Goal: Task Accomplishment & Management: Use online tool/utility

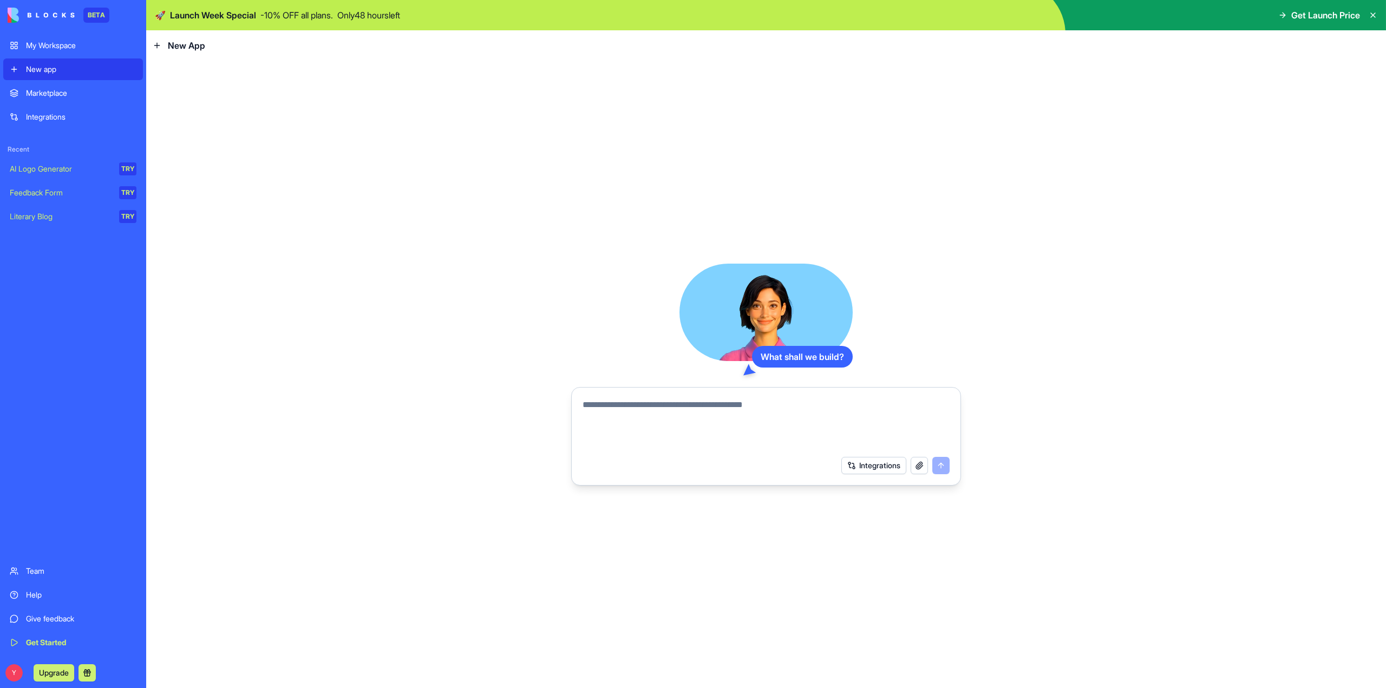
click at [31, 110] on link "Integrations" at bounding box center [73, 117] width 140 height 22
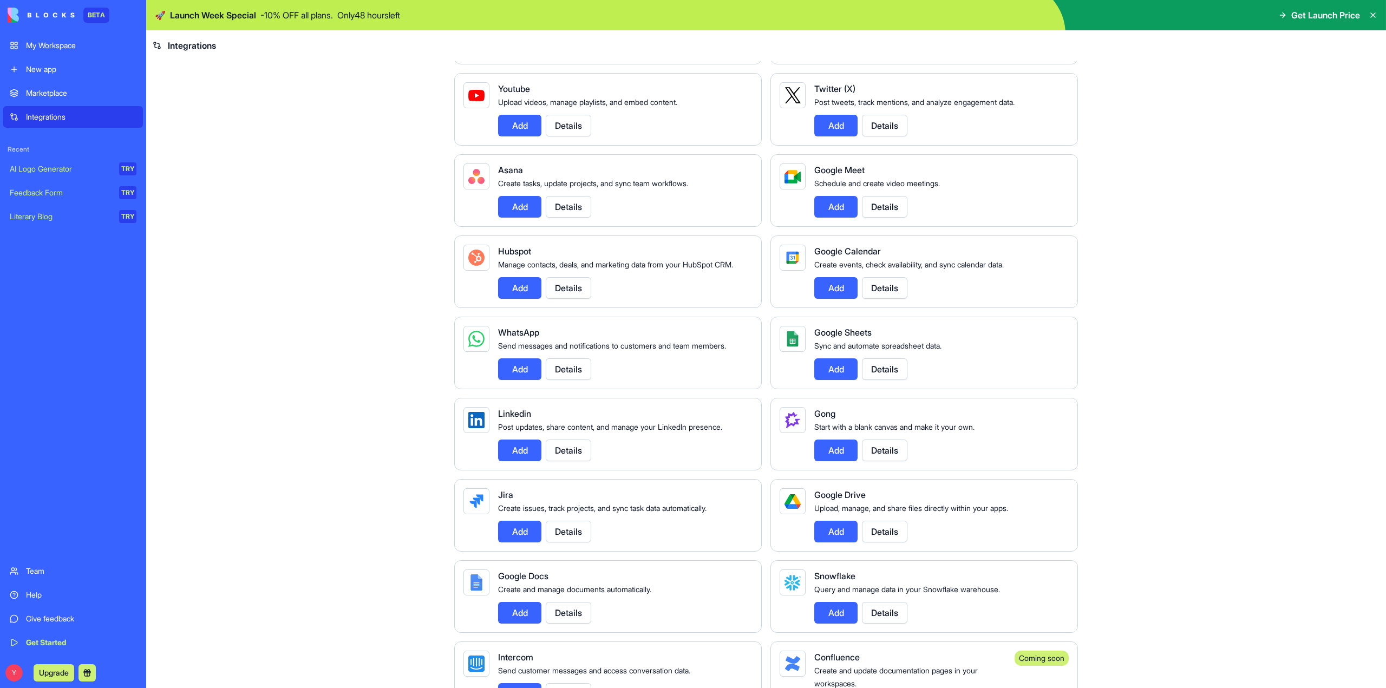
scroll to position [271, 0]
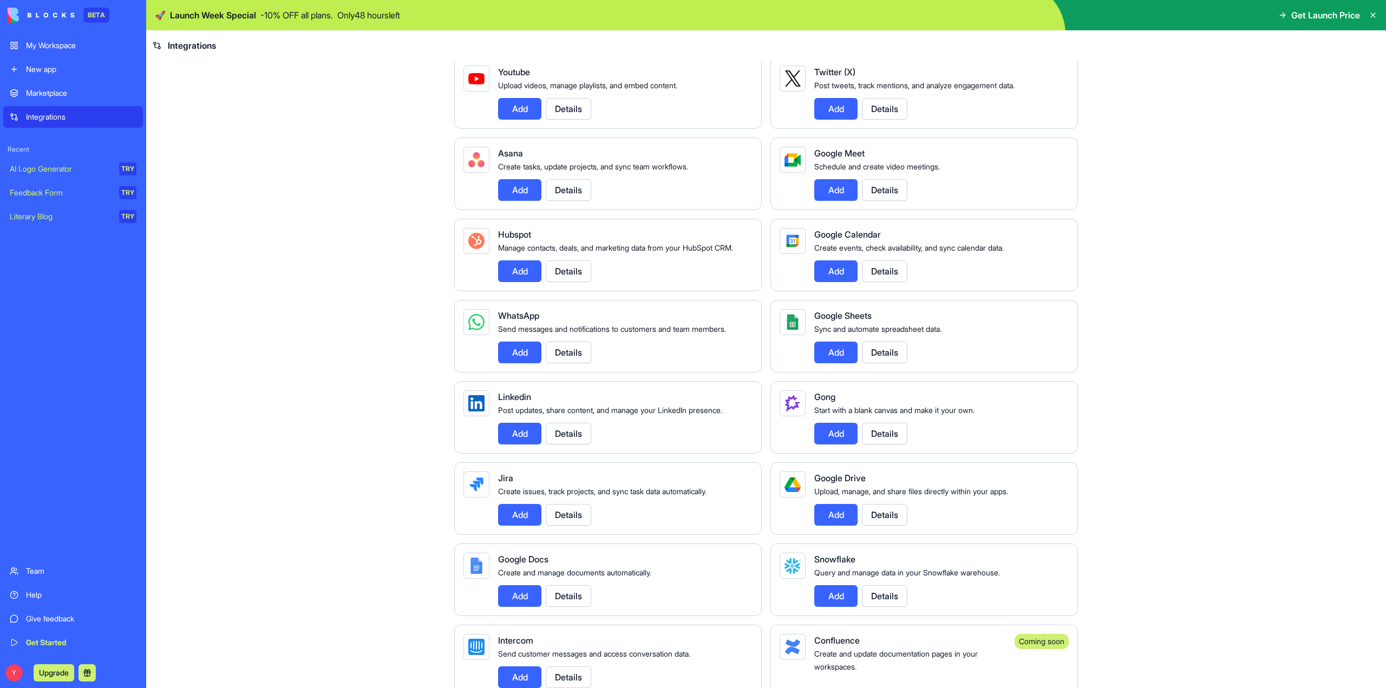
click at [525, 363] on button "Add" at bounding box center [519, 353] width 43 height 22
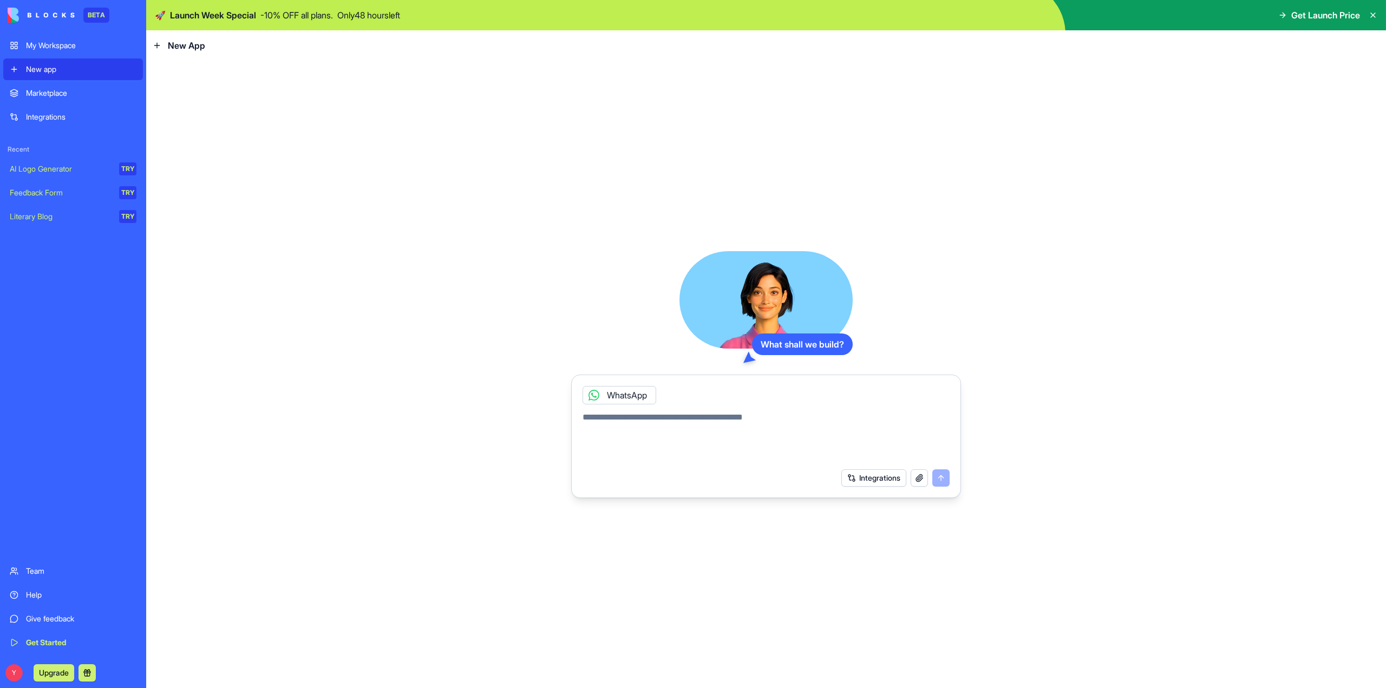
click at [870, 491] on div "Integrations" at bounding box center [766, 478] width 380 height 30
click at [869, 481] on button "Integrations" at bounding box center [873, 477] width 65 height 17
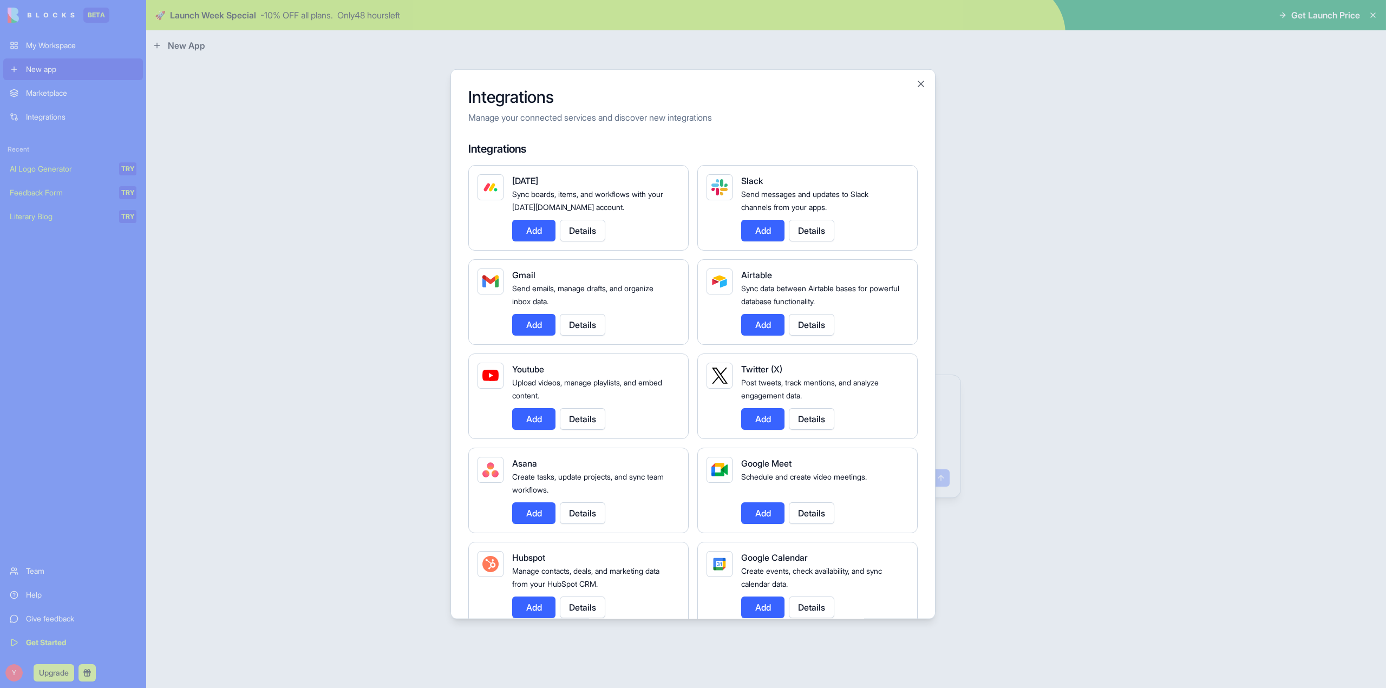
click at [332, 451] on div at bounding box center [693, 344] width 1386 height 688
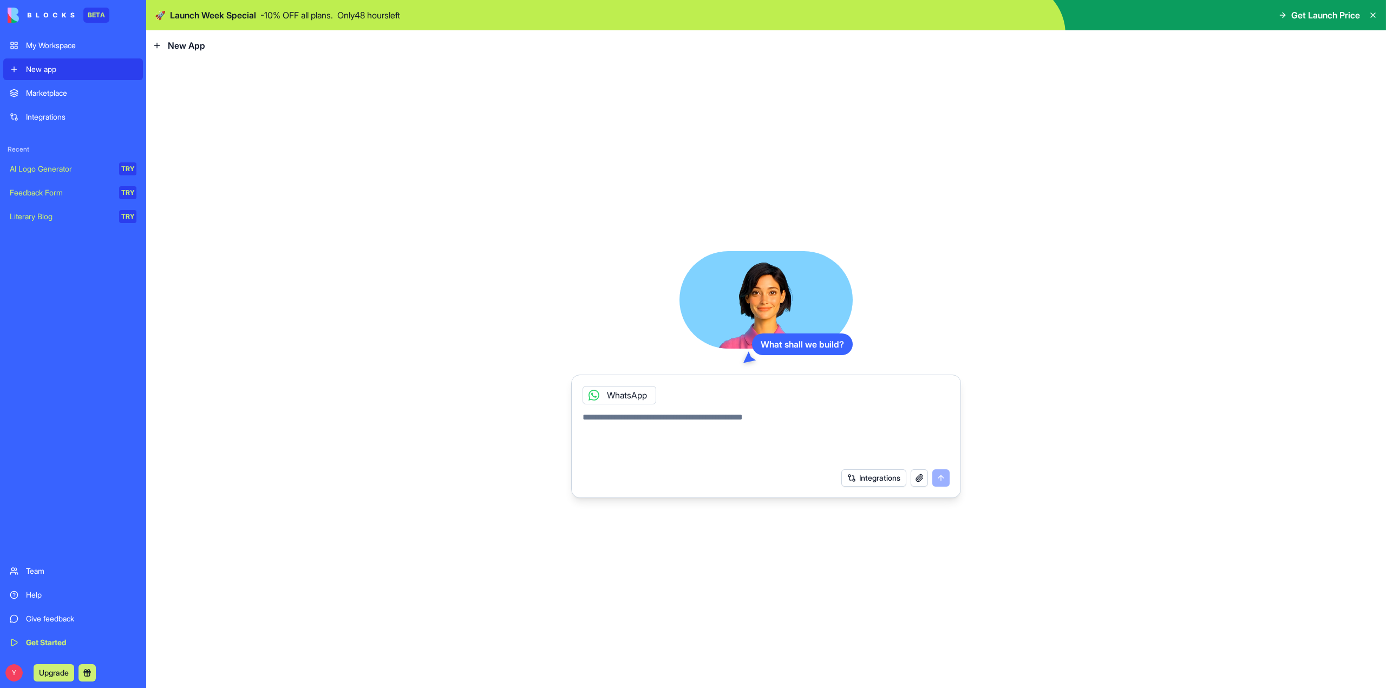
click at [624, 437] on textarea at bounding box center [766, 437] width 367 height 52
click at [84, 224] on link "Literary Blog TRY" at bounding box center [73, 217] width 140 height 22
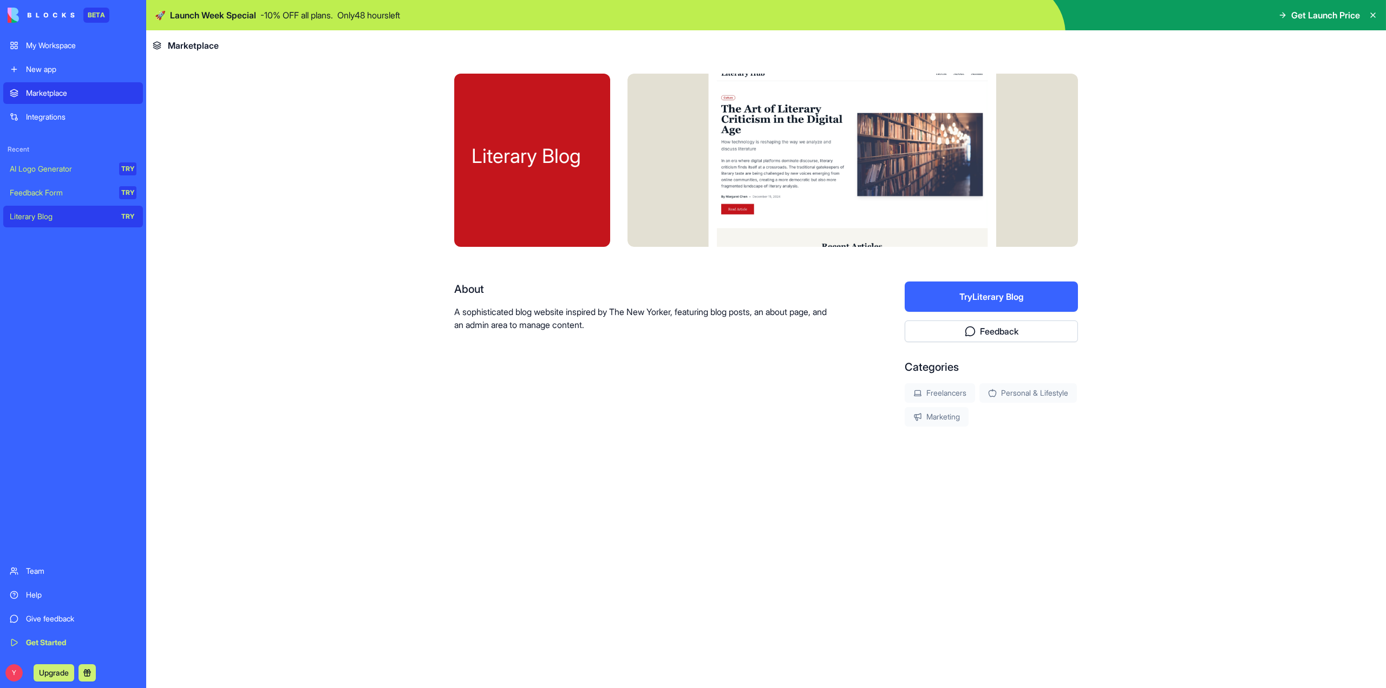
click at [76, 97] on div "Marketplace" at bounding box center [81, 93] width 110 height 11
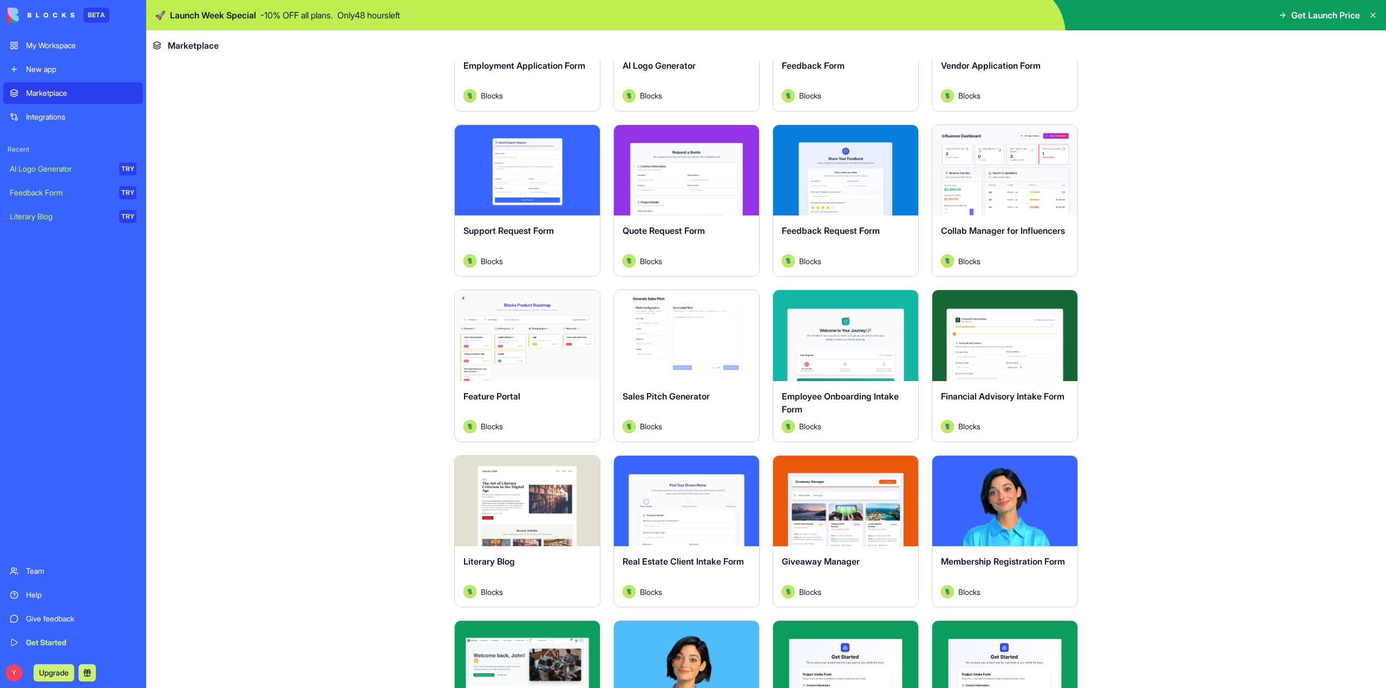
scroll to position [704, 0]
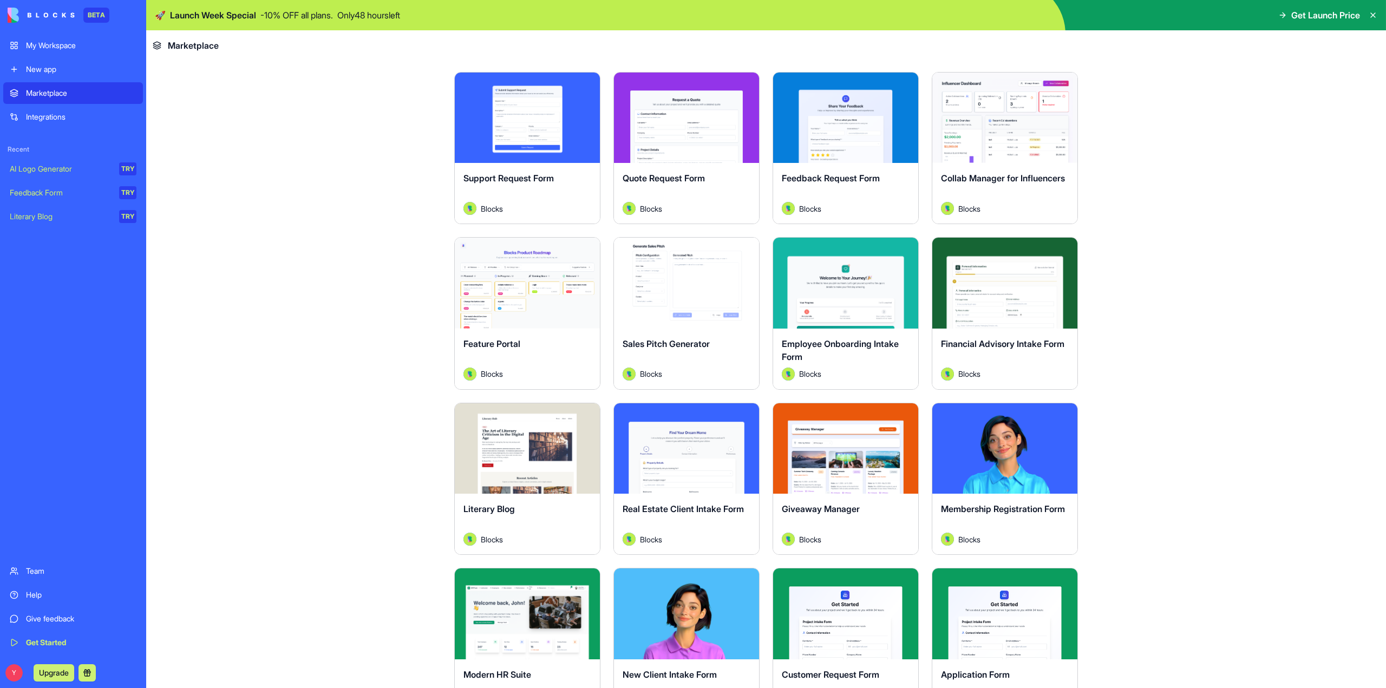
click at [539, 309] on div "Explore" at bounding box center [527, 283] width 145 height 91
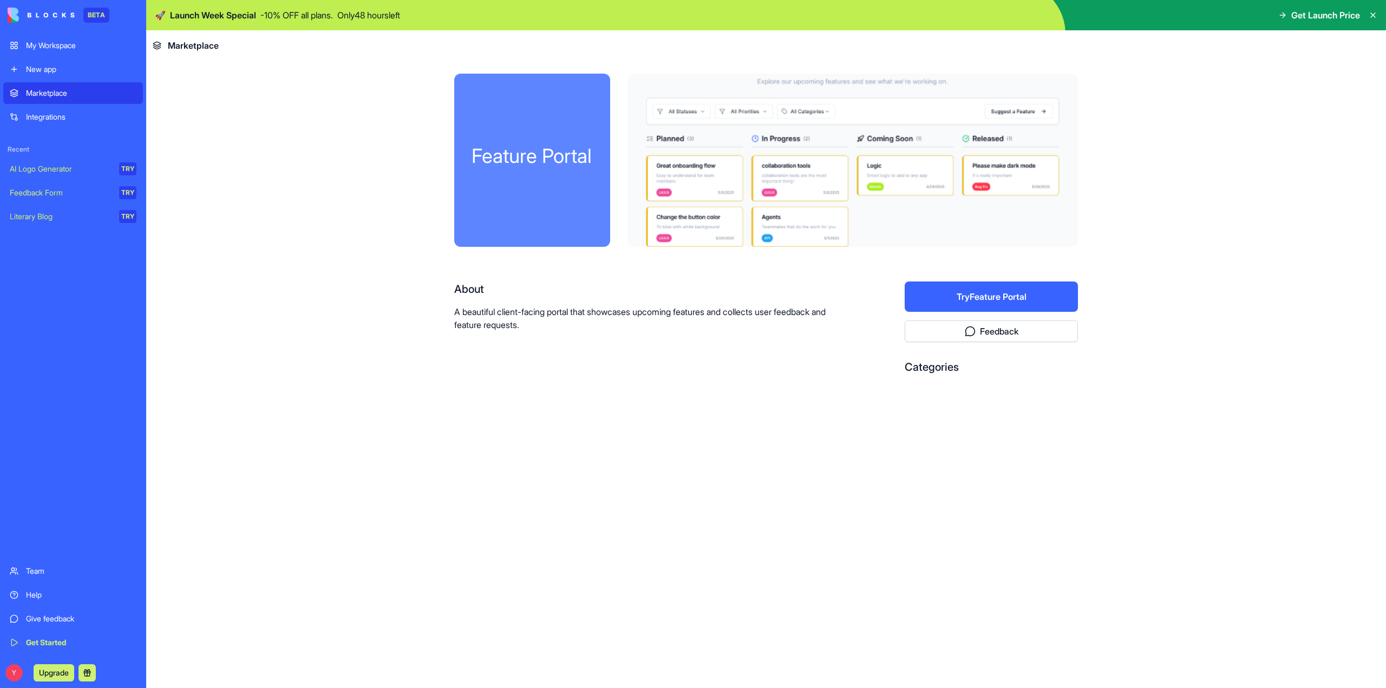
click at [724, 175] on div at bounding box center [853, 160] width 450 height 173
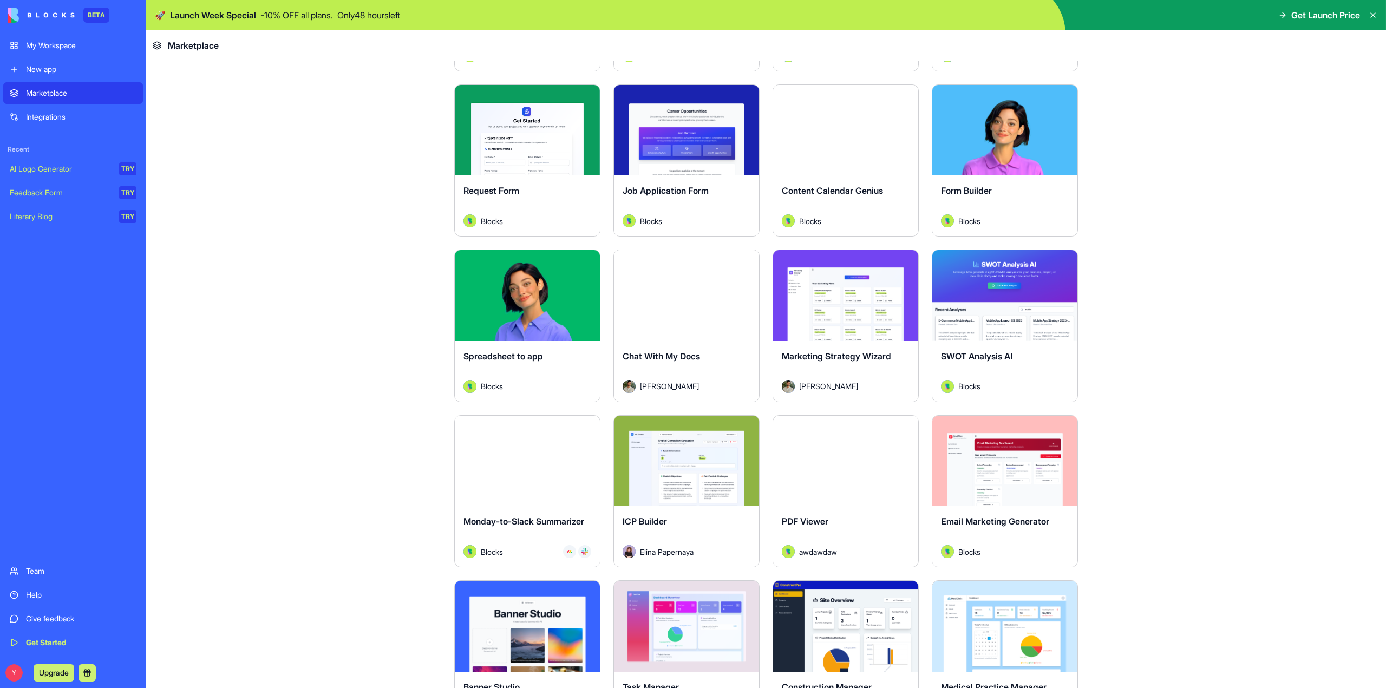
scroll to position [1354, 0]
click at [705, 302] on button "Explore" at bounding box center [686, 295] width 81 height 22
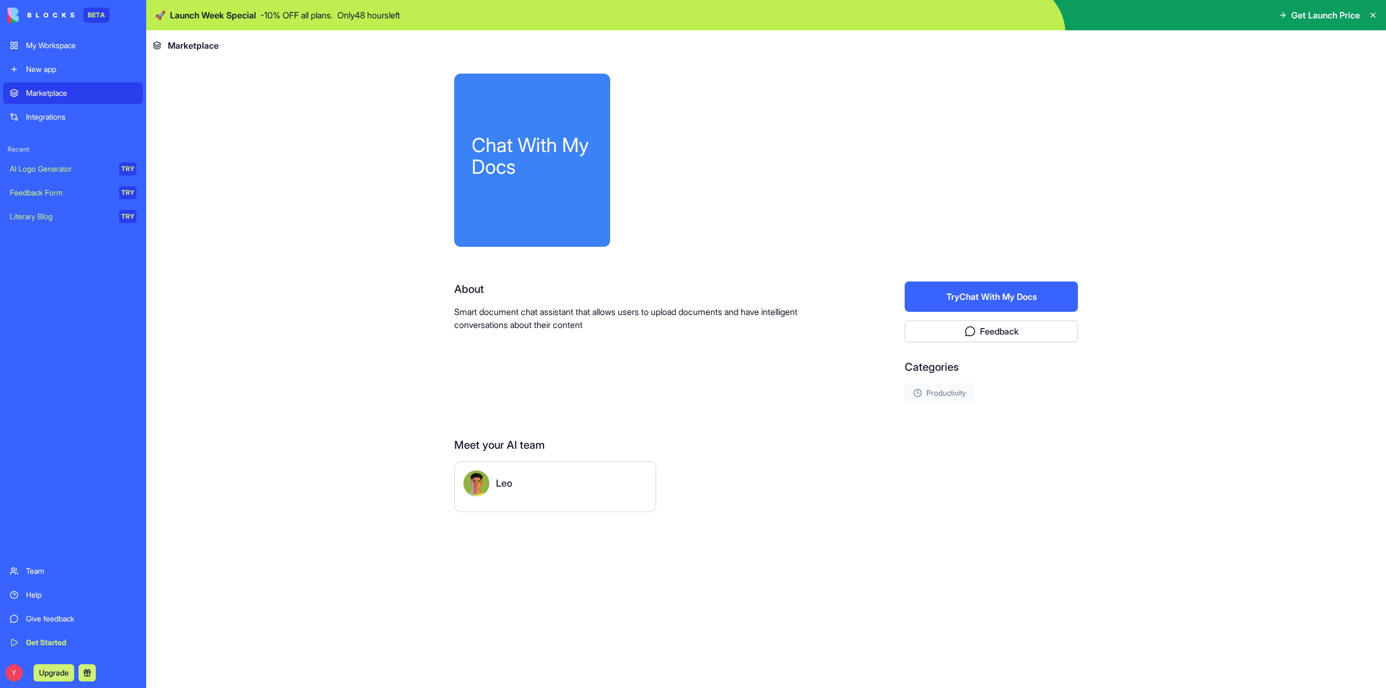
click at [988, 298] on button "Try Chat With My Docs" at bounding box center [991, 297] width 173 height 30
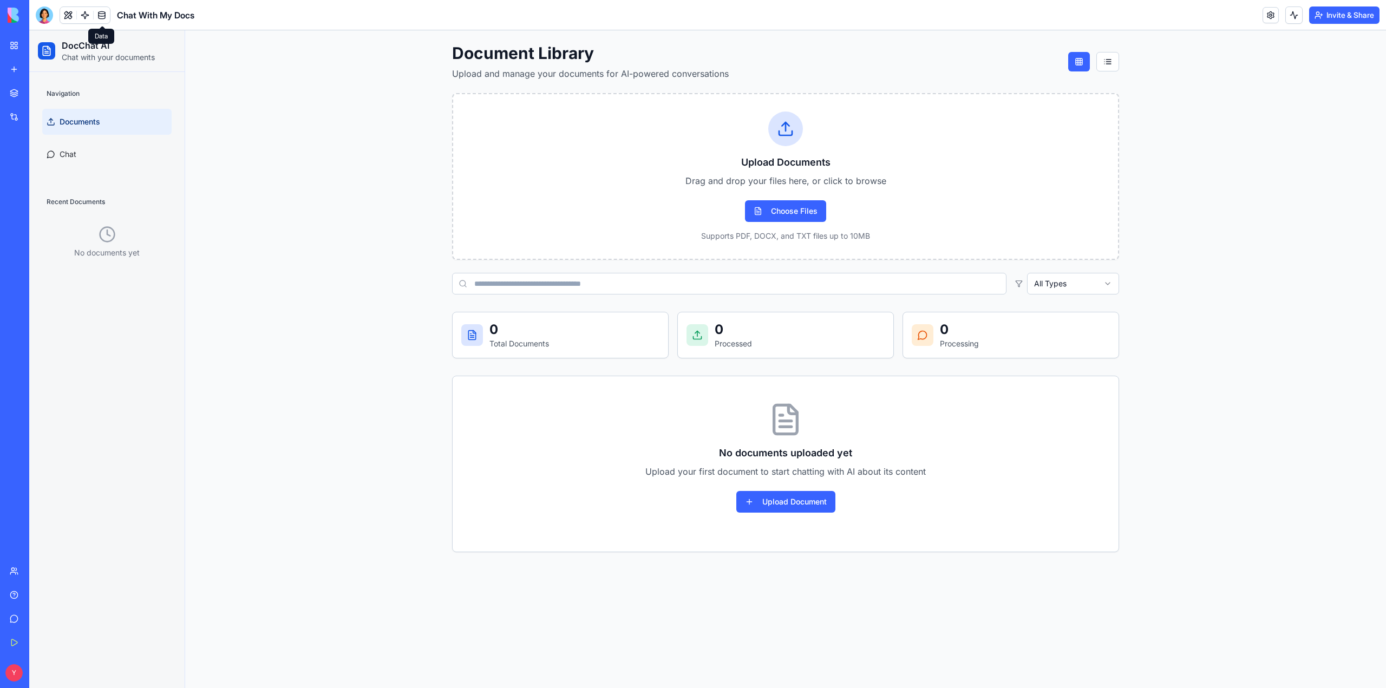
click at [102, 19] on link at bounding box center [102, 15] width 16 height 16
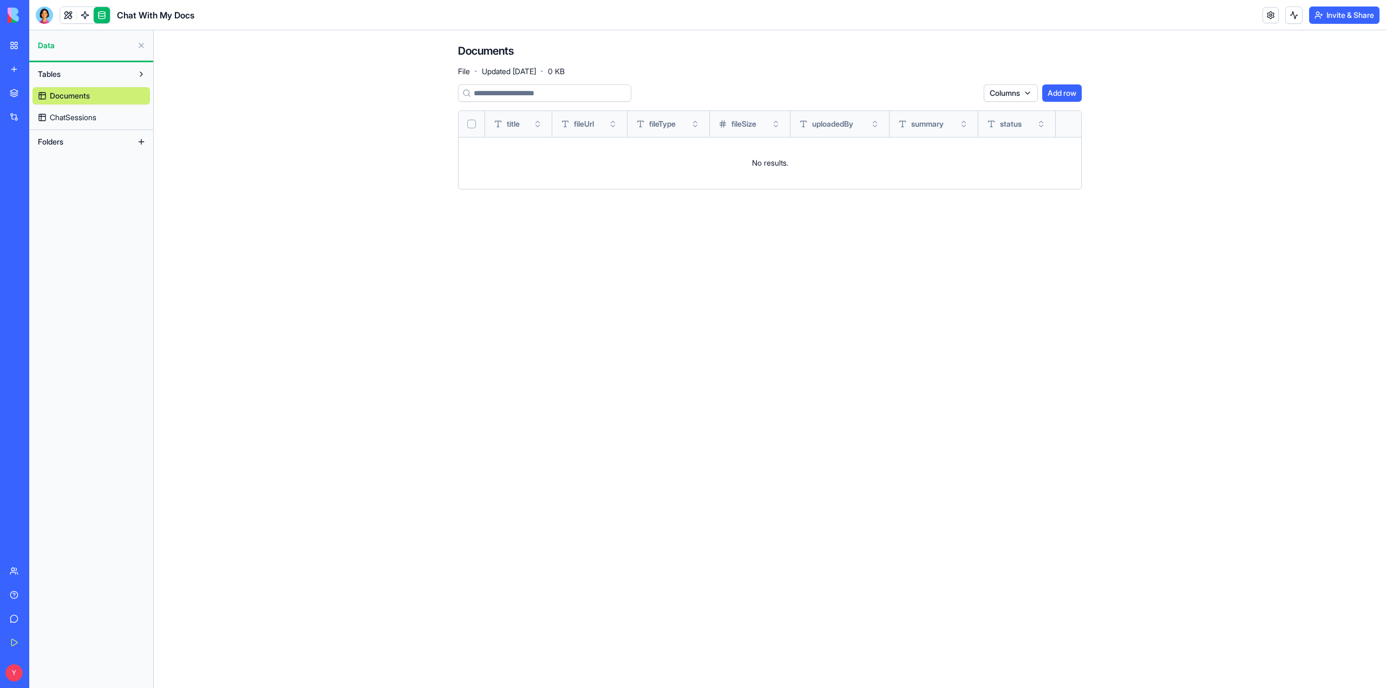
click at [101, 22] on link at bounding box center [102, 15] width 16 height 16
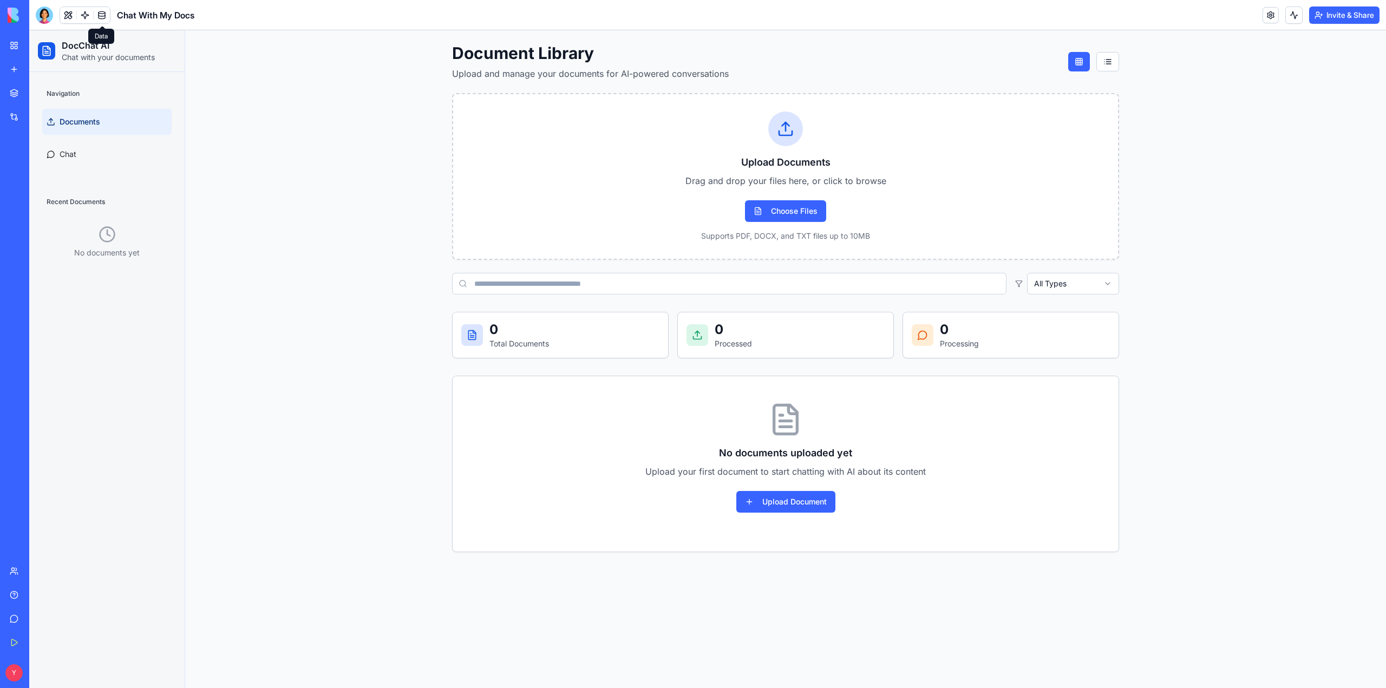
click at [97, 17] on link at bounding box center [102, 15] width 16 height 16
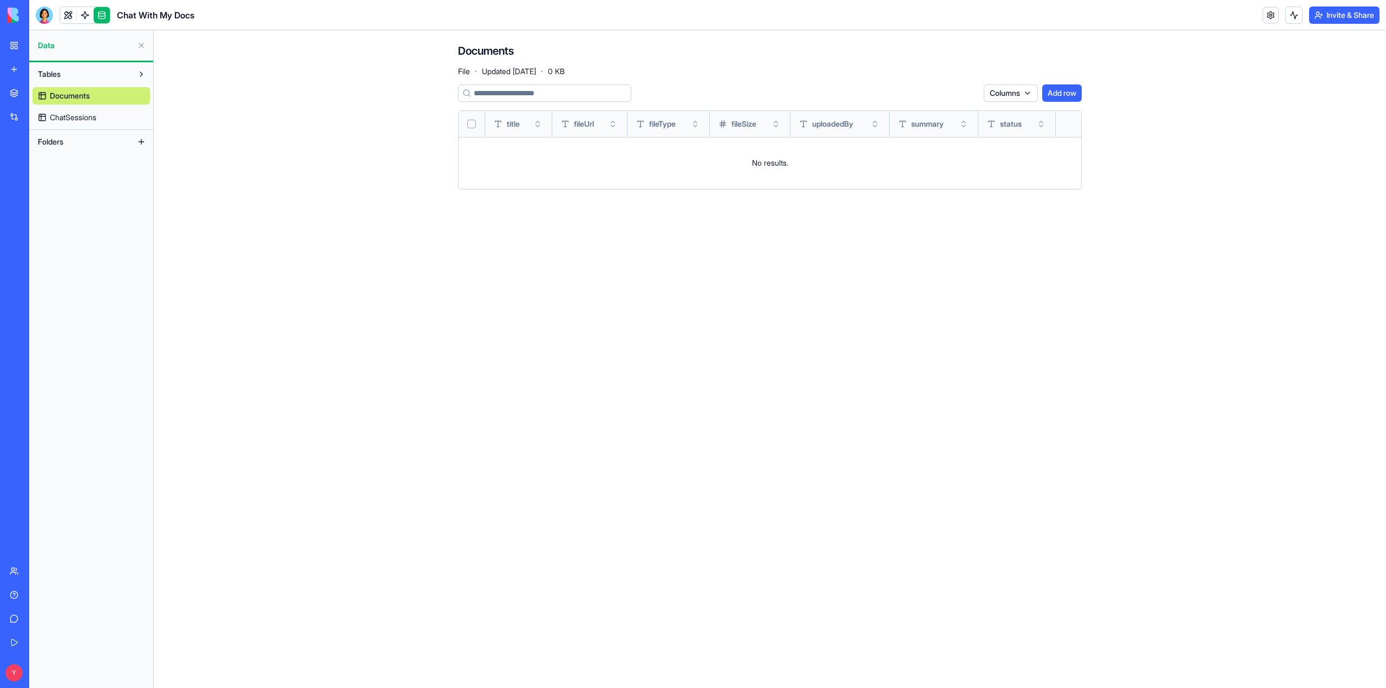
click at [1314, 14] on button "Invite & Share" at bounding box center [1344, 14] width 70 height 17
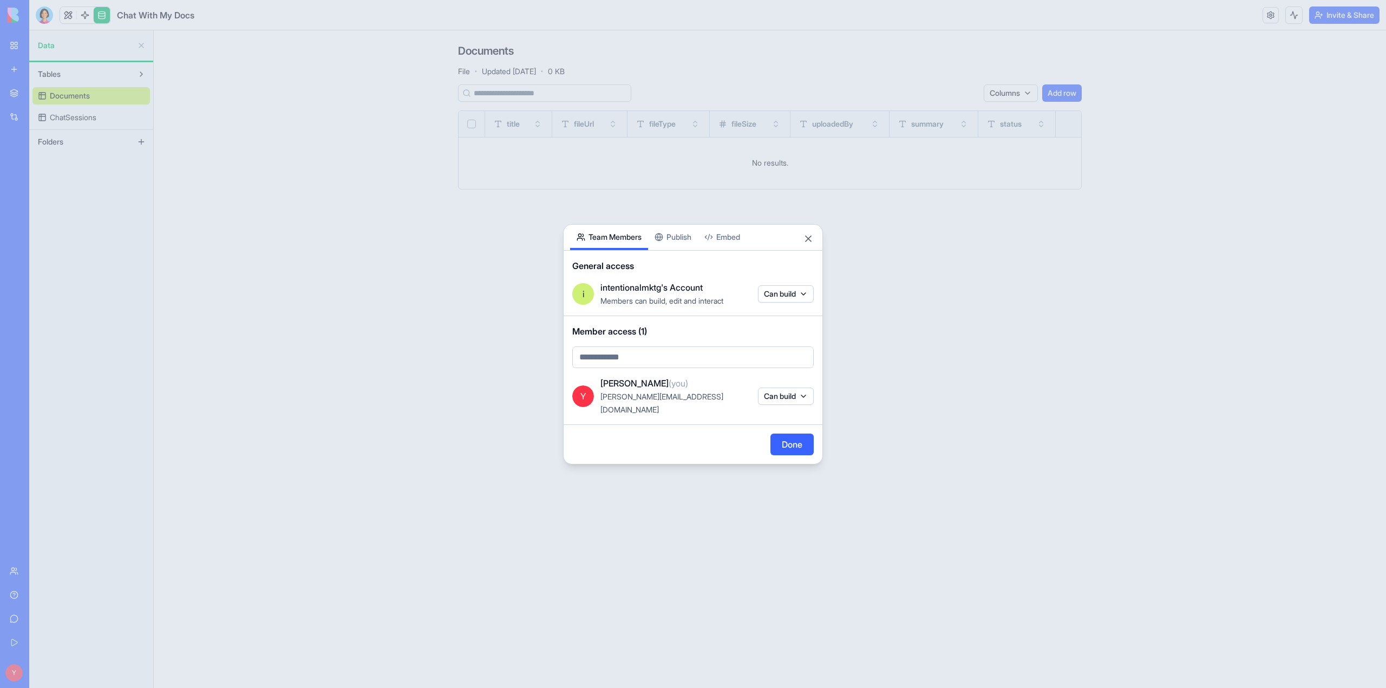
click at [685, 239] on button "Publish" at bounding box center [673, 237] width 50 height 25
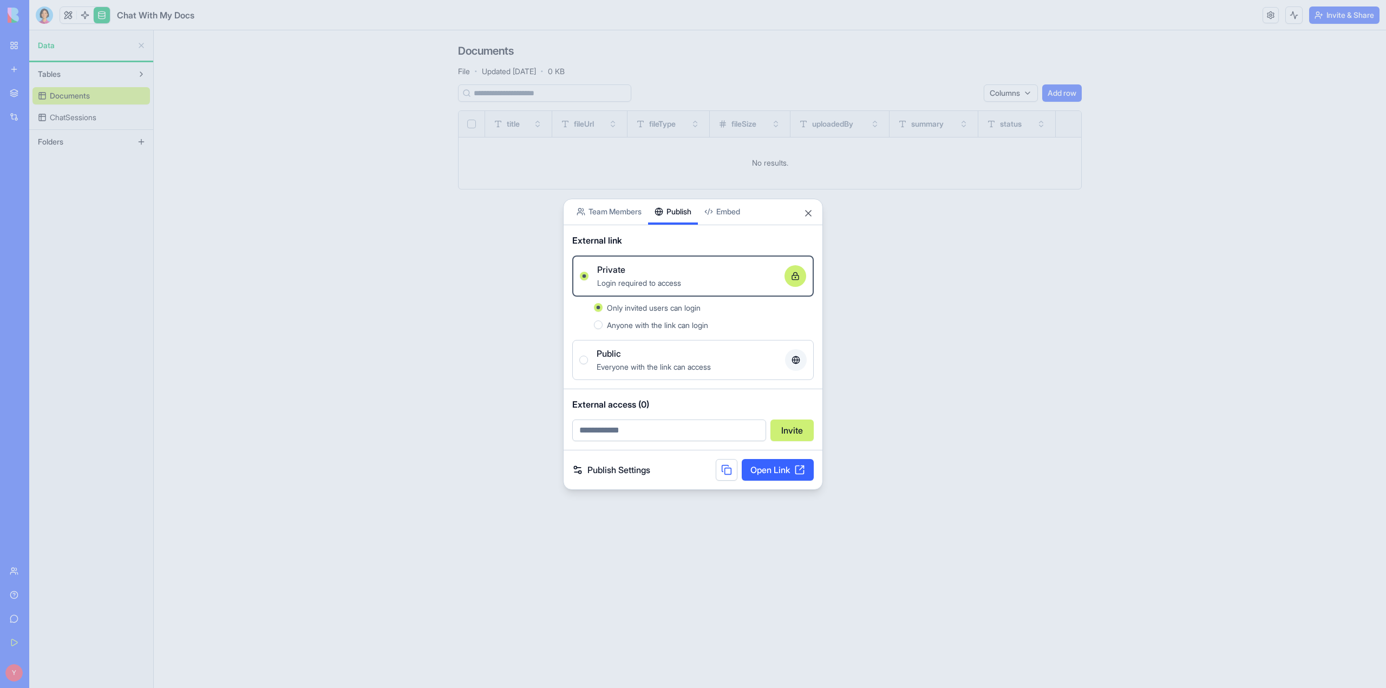
click at [663, 313] on div "Only invited users can login" at bounding box center [710, 307] width 207 height 13
click at [603, 312] on button "Only invited users can login" at bounding box center [598, 307] width 9 height 9
click at [711, 365] on span "Everyone with the link can access" at bounding box center [654, 366] width 114 height 9
click at [588, 364] on button "Public Everyone with the link can access" at bounding box center [583, 360] width 9 height 9
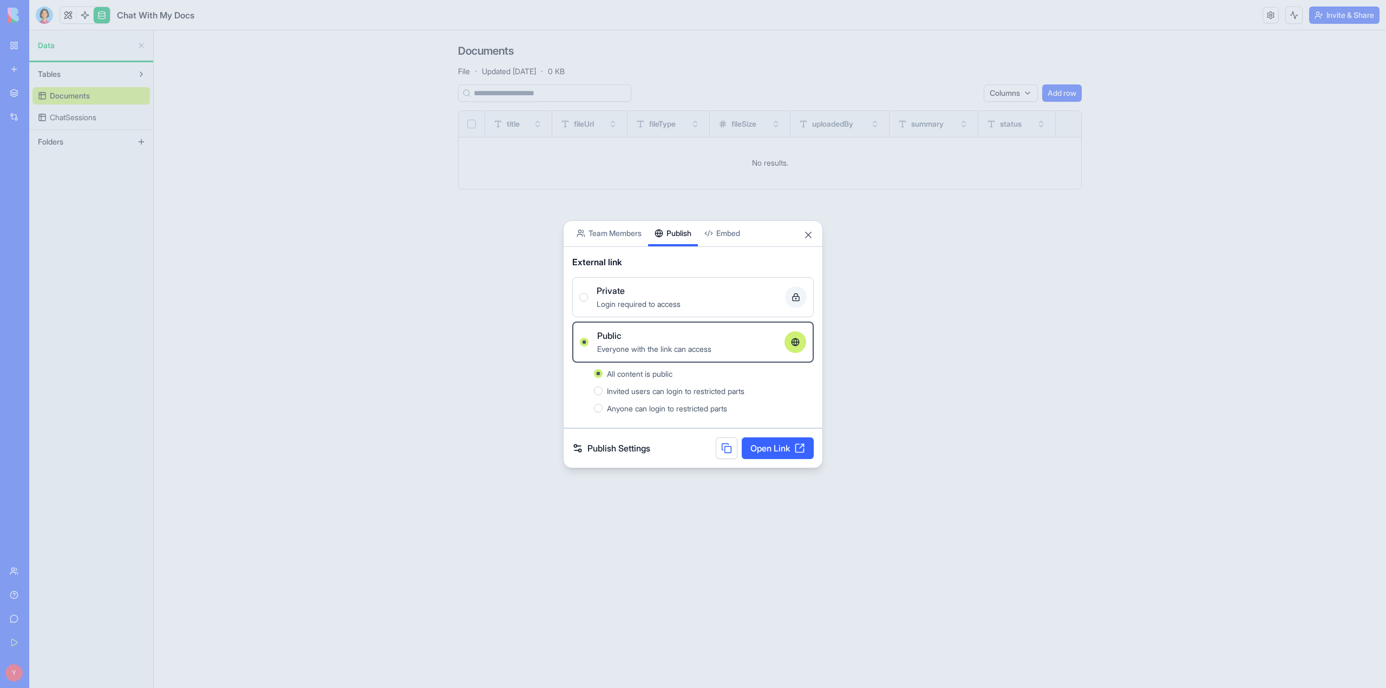
click at [779, 450] on link "Open Link" at bounding box center [778, 448] width 72 height 22
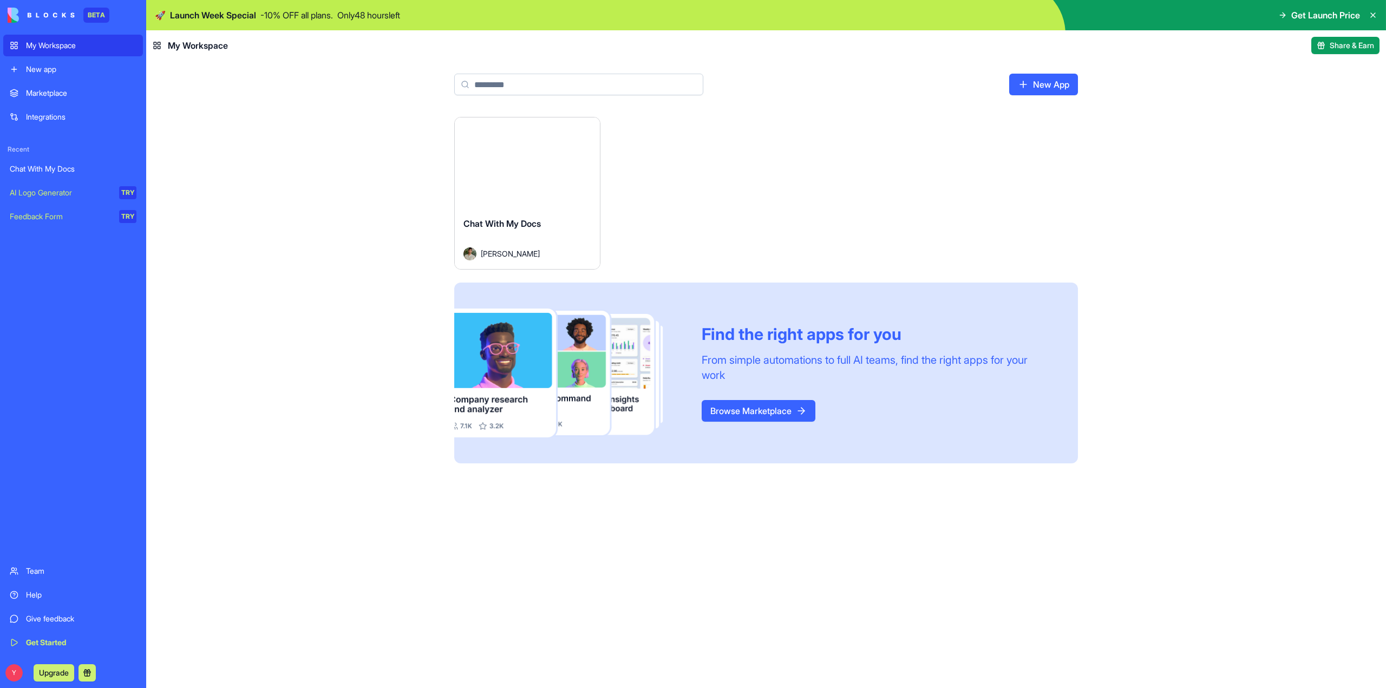
click at [528, 163] on button "Launch" at bounding box center [527, 163] width 81 height 22
